Goal: Task Accomplishment & Management: Complete application form

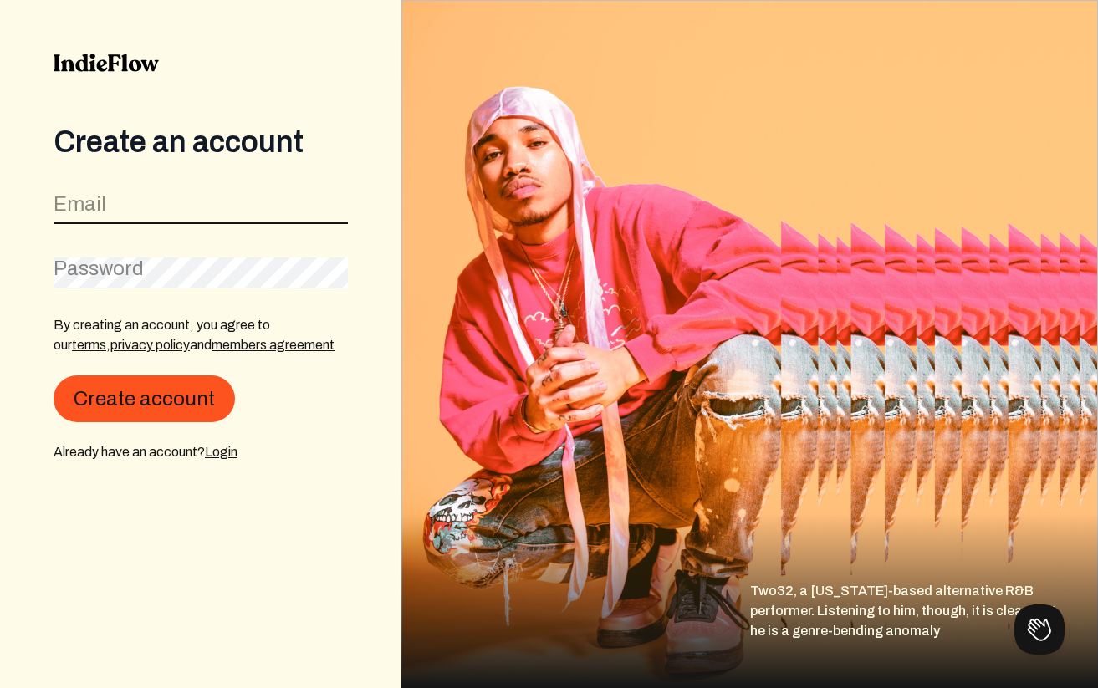
click at [122, 198] on input "email" at bounding box center [201, 208] width 294 height 32
type input "[EMAIL_ADDRESS][DOMAIN_NAME]"
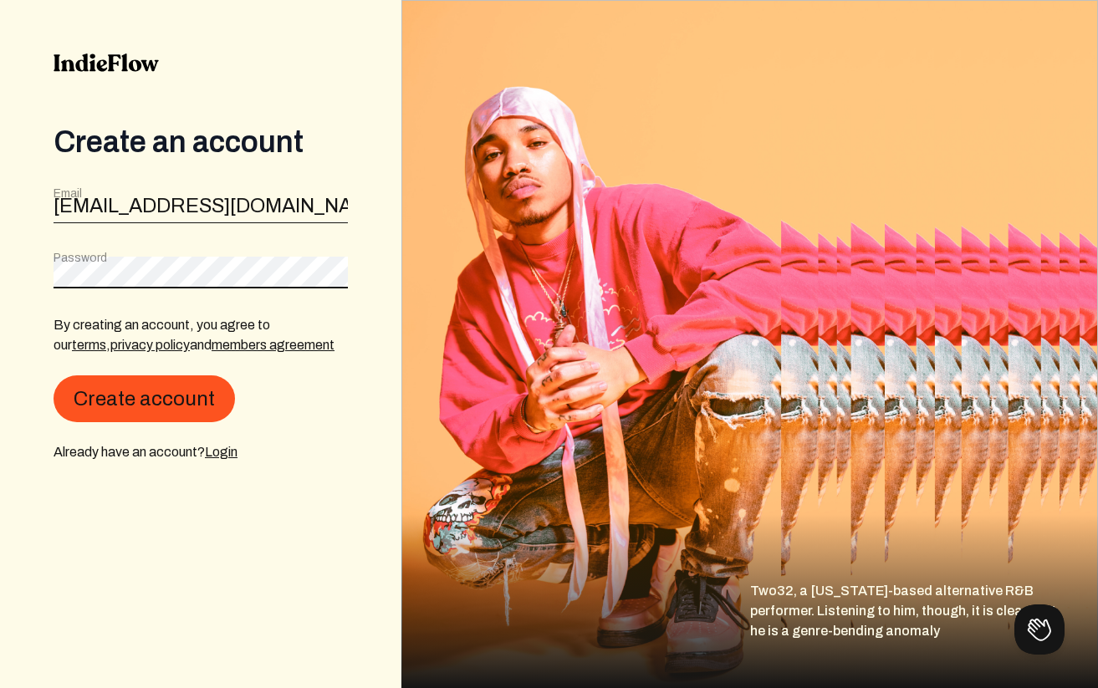
click at [142, 257] on div "Password" at bounding box center [201, 269] width 294 height 38
click at [54, 375] on button "Create account" at bounding box center [144, 398] width 181 height 47
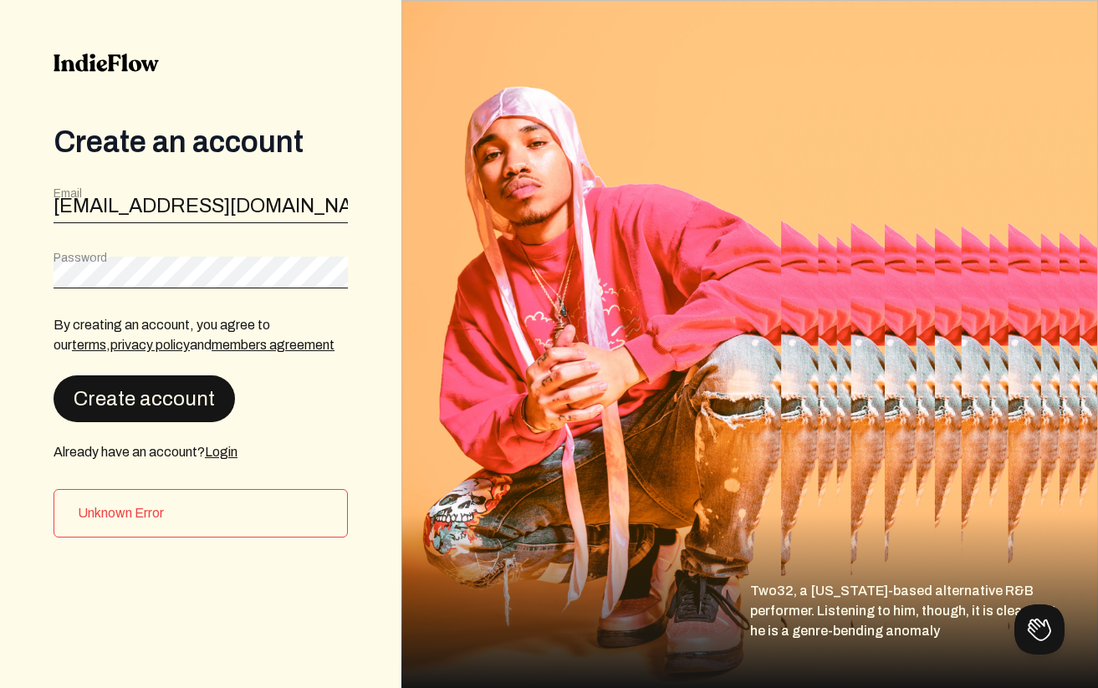
click at [131, 413] on button "Create account" at bounding box center [144, 398] width 181 height 47
